Goal: Task Accomplishment & Management: Use online tool/utility

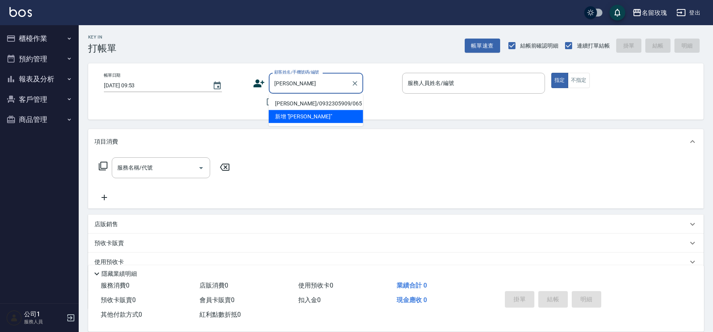
click at [304, 110] on li "新增 "[PERSON_NAME]"" at bounding box center [316, 116] width 94 height 13
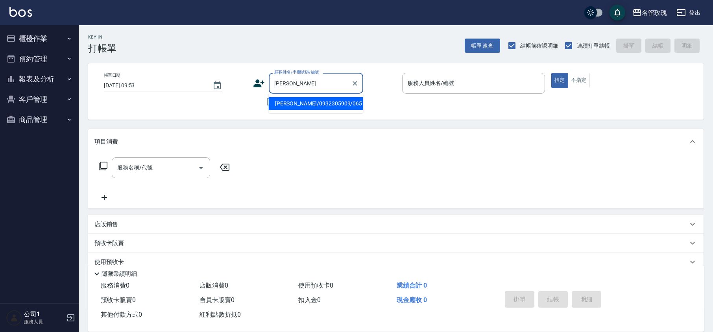
click at [305, 84] on input "[PERSON_NAME]" at bounding box center [310, 83] width 76 height 14
click at [307, 106] on li "[PERSON_NAME]/0932305909/065" at bounding box center [316, 103] width 94 height 13
type input "[PERSON_NAME]/0932305909/065"
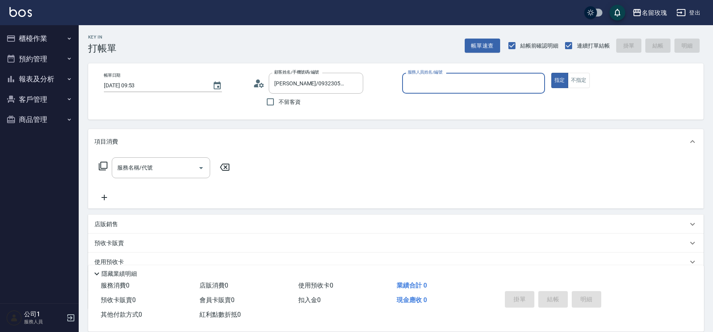
type input "KELLY-5"
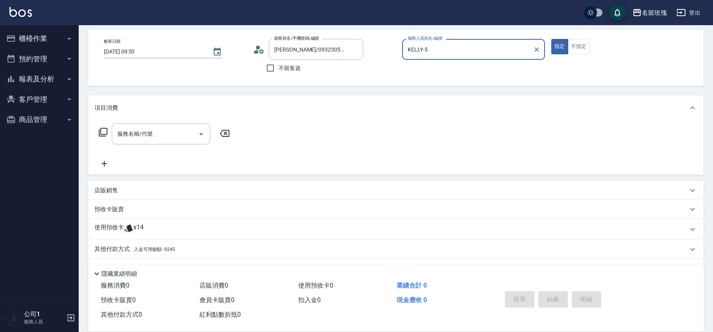
scroll to position [54, 0]
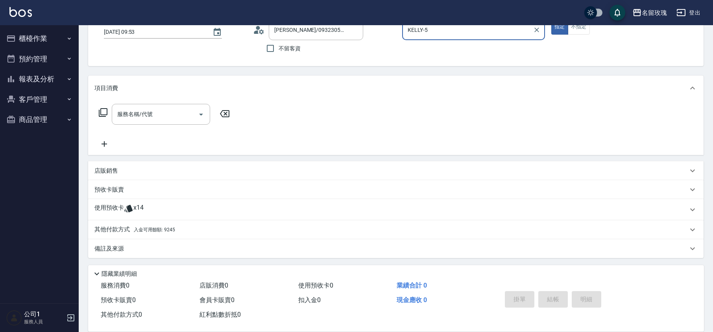
click at [150, 208] on div "使用預收卡 x14" at bounding box center [390, 210] width 593 height 12
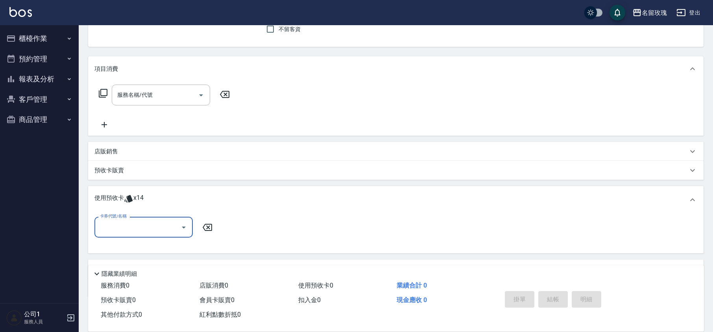
scroll to position [106, 0]
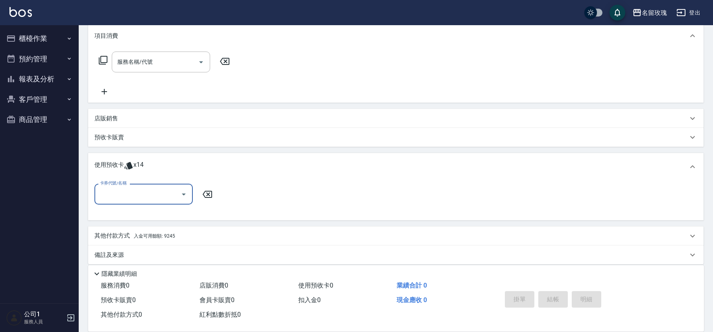
click at [183, 197] on icon "Open" at bounding box center [183, 194] width 9 height 9
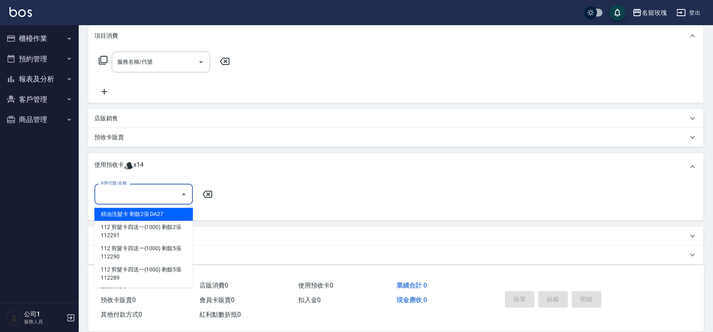
click at [160, 212] on div "精油洗髮卡 剩餘2張 DA27" at bounding box center [143, 214] width 98 height 13
type input "精油洗髮卡 DA27"
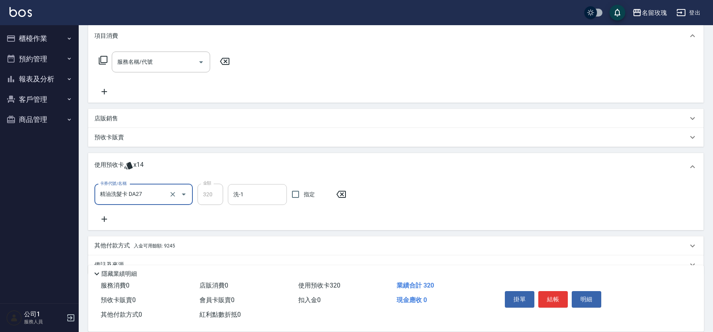
click at [262, 191] on input "洗-1" at bounding box center [257, 195] width 52 height 14
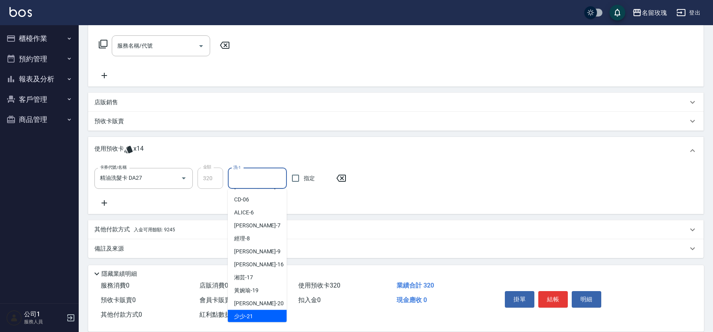
scroll to position [146, 0]
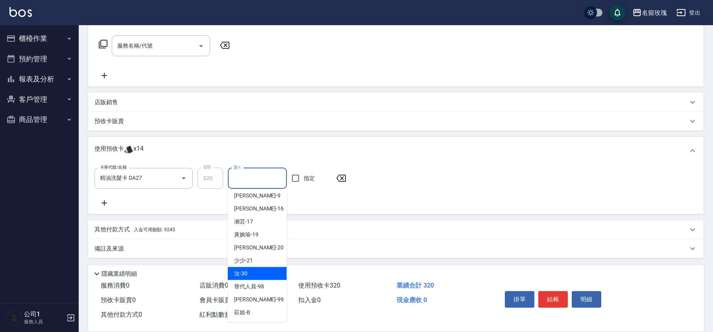
click at [261, 273] on div "汝 -30" at bounding box center [257, 273] width 59 height 13
type input "汝-30"
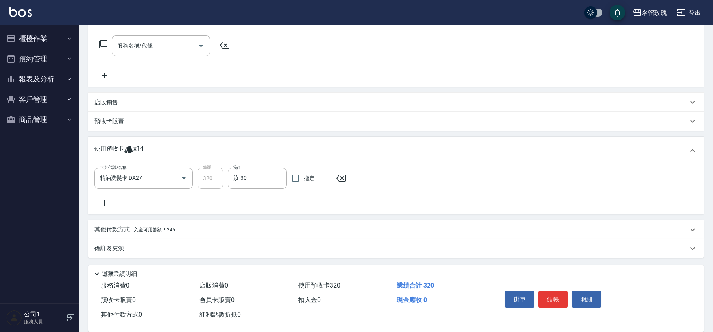
click at [105, 200] on icon at bounding box center [104, 202] width 20 height 9
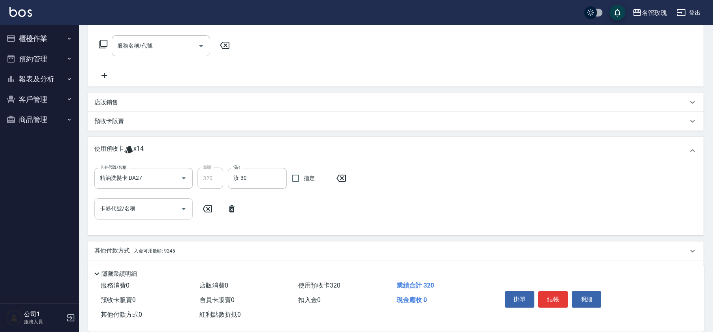
click at [180, 204] on icon "Open" at bounding box center [183, 208] width 9 height 9
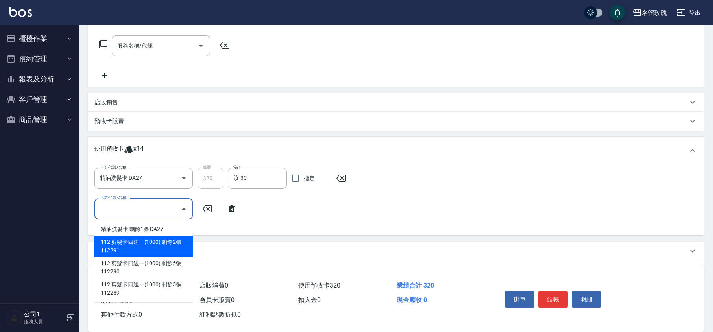
click at [159, 246] on div "112 剪髮卡四送一(1000) 剩餘2張 112291" at bounding box center [143, 246] width 98 height 21
type input "112 剪髮卡四送一(1000) 112291"
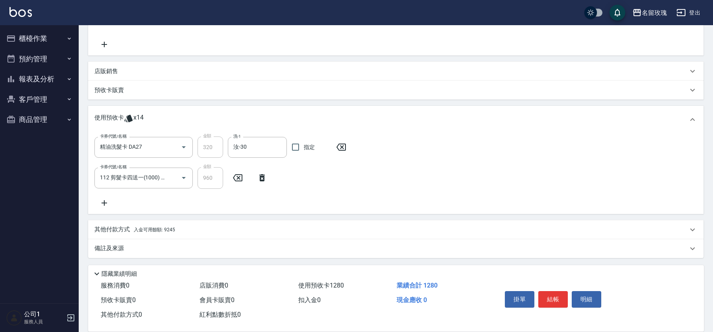
click at [123, 246] on p "備註及來源" at bounding box center [109, 248] width 30 height 8
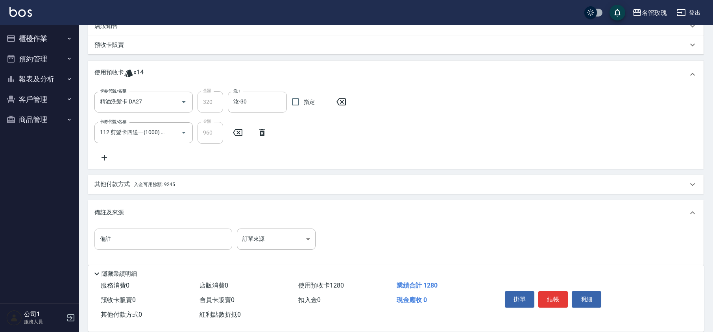
scroll to position [201, 0]
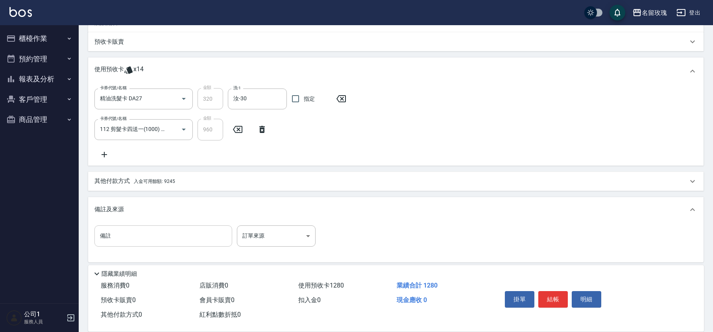
click at [124, 244] on input "備註" at bounding box center [163, 236] width 138 height 21
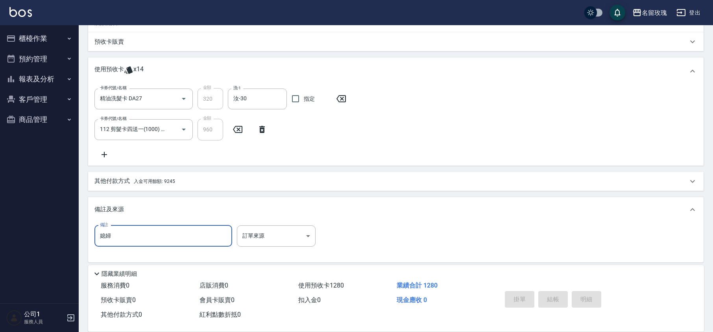
type input "媳婦"
type input "[DATE] 10:27"
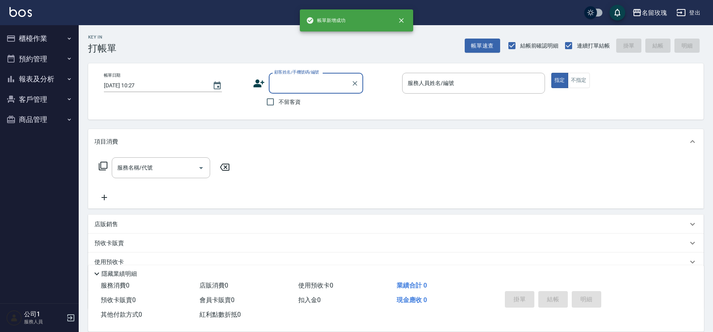
scroll to position [0, 0]
click at [233, 106] on div "帳單日期 [DATE] 10:27 顧客姓名/手機號碼/編號 顧客姓名/手機號碼/編號 不留客資 服務人員姓名/編號 服務人員姓名/編號 指定 不指定" at bounding box center [396, 91] width 597 height 37
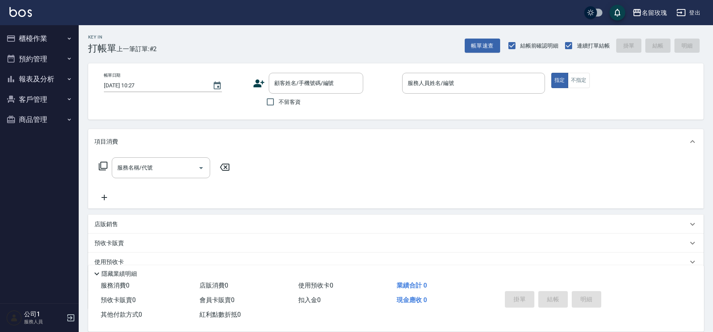
click at [31, 38] on button "櫃檯作業" at bounding box center [39, 38] width 72 height 20
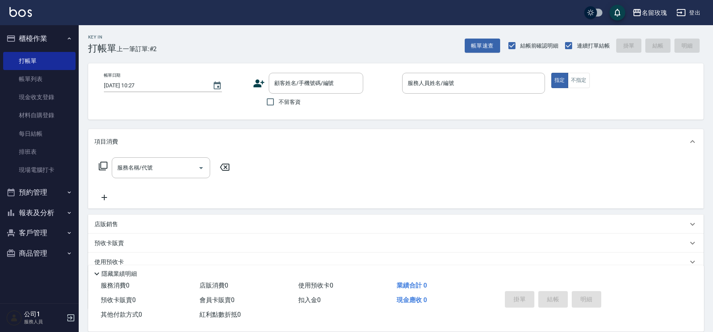
click at [31, 38] on button "櫃檯作業" at bounding box center [39, 38] width 72 height 20
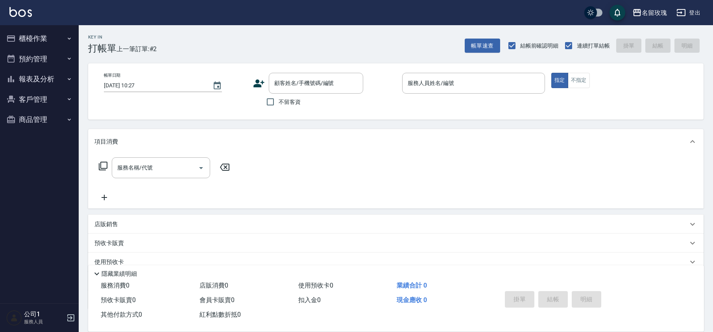
click at [224, 48] on div "Key In 打帳單 上一筆訂單:#2 帳單速查 結帳前確認明細 連續打單結帳 掛單 結帳 明細" at bounding box center [391, 39] width 625 height 29
